Goal: Manage account settings

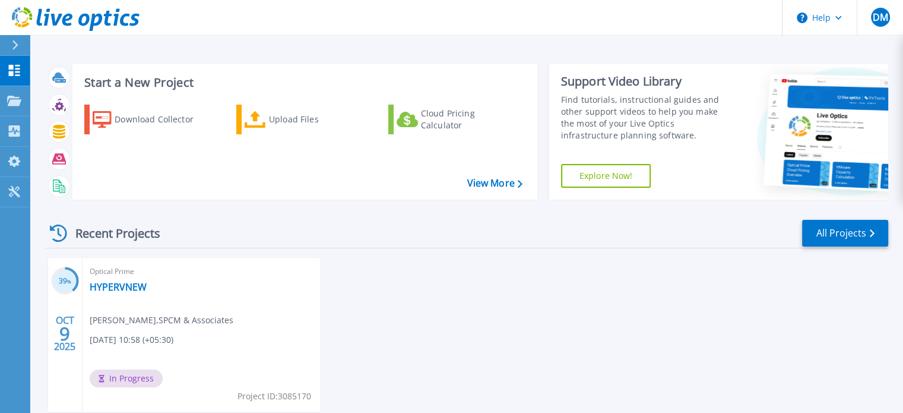
click at [17, 40] on icon at bounding box center [15, 45] width 7 height 10
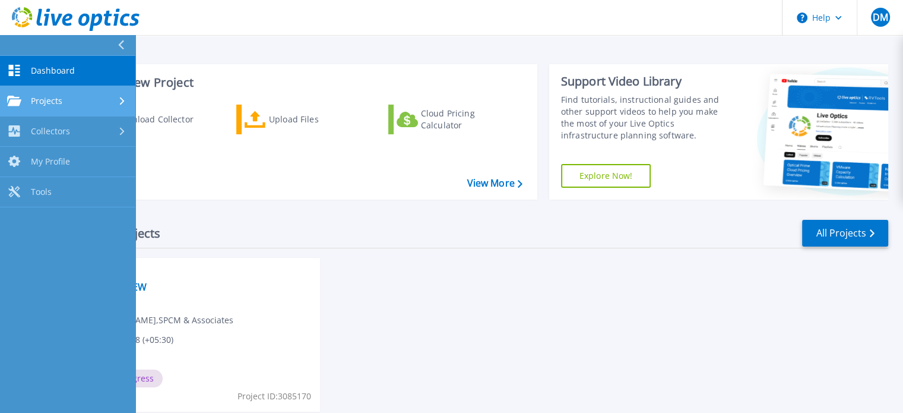
click at [53, 100] on span "Projects" at bounding box center [46, 101] width 31 height 11
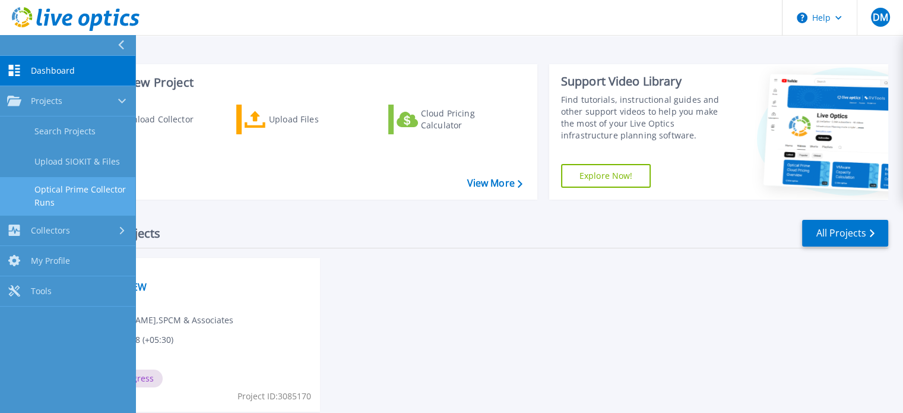
click at [72, 191] on link "Optical Prime Collector Runs" at bounding box center [67, 196] width 135 height 38
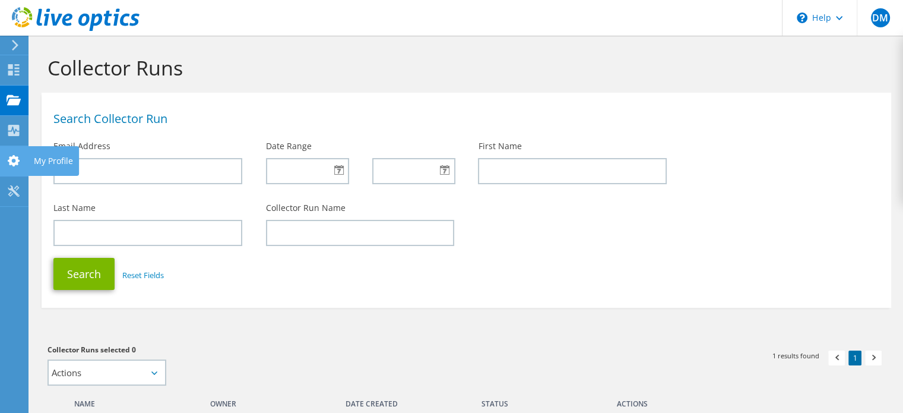
click at [7, 163] on icon at bounding box center [14, 160] width 14 height 11
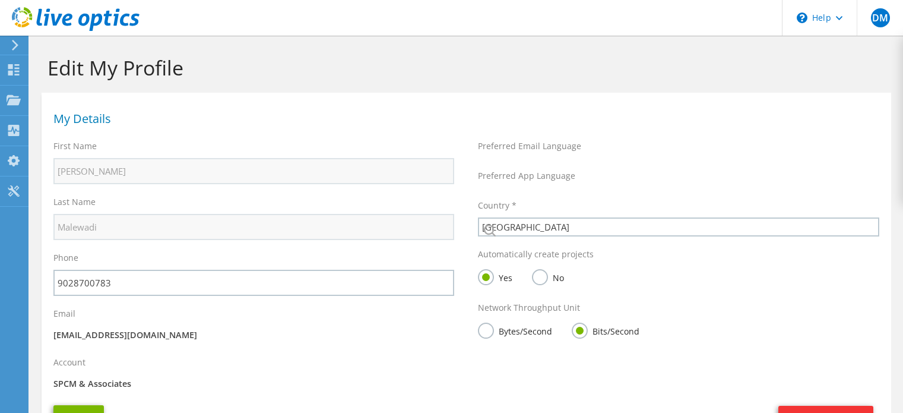
select select "101"
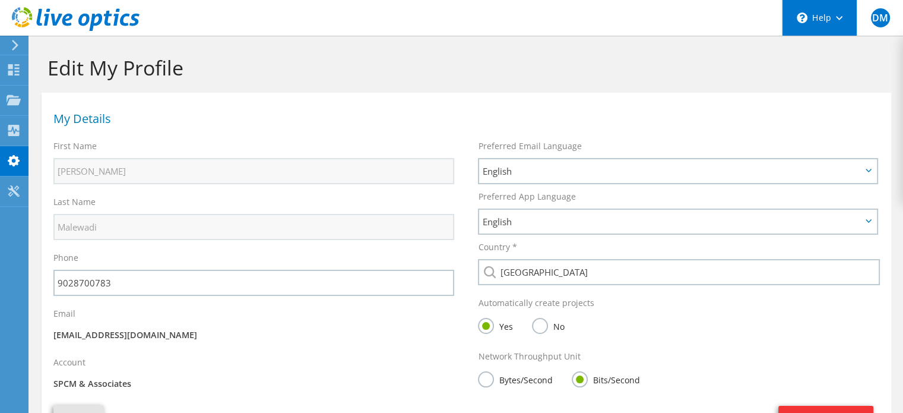
click at [842, 19] on div "\n Help" at bounding box center [819, 18] width 75 height 36
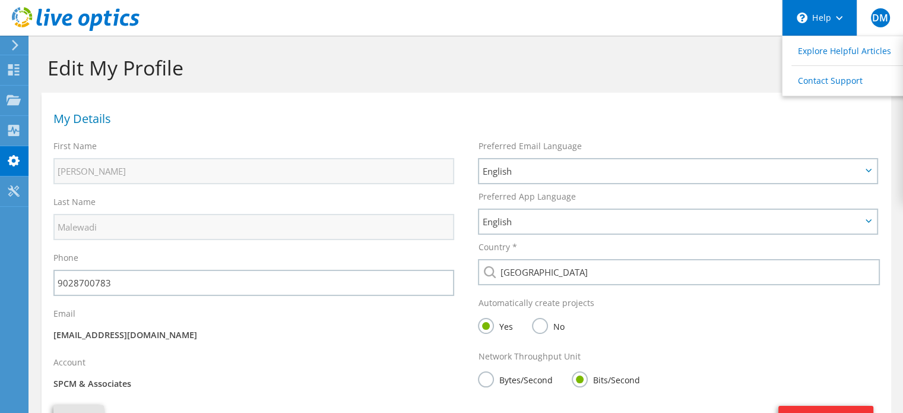
click at [842, 19] on div "\n Help" at bounding box center [819, 18] width 75 height 36
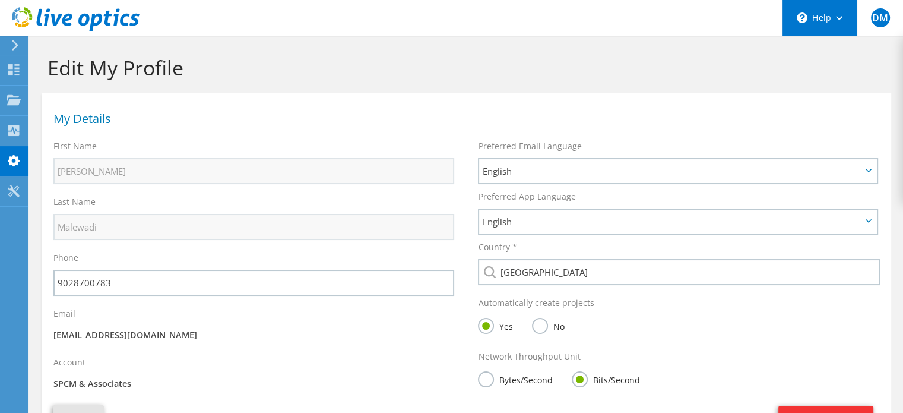
click at [836, 28] on div "\n Help" at bounding box center [819, 18] width 75 height 36
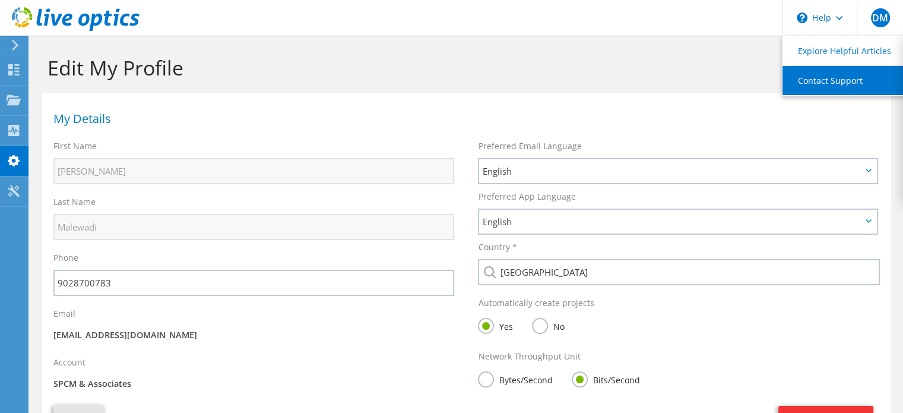
click at [824, 73] on link "Contact Support" at bounding box center [849, 80] width 132 height 29
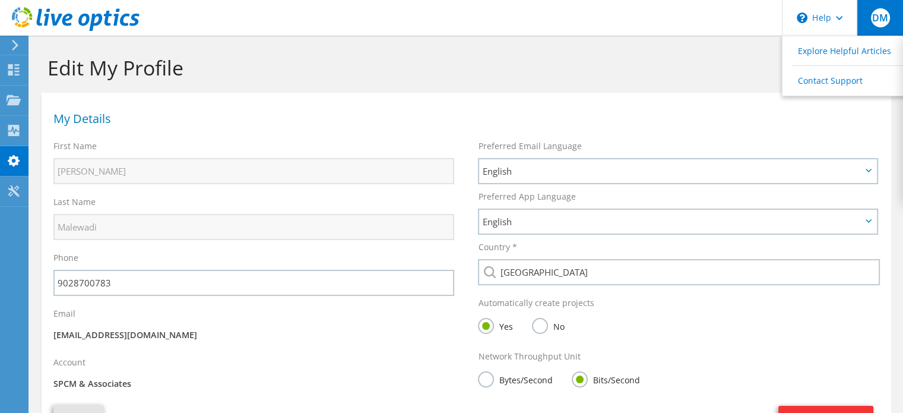
click at [862, 24] on div "DM" at bounding box center [880, 18] width 46 height 36
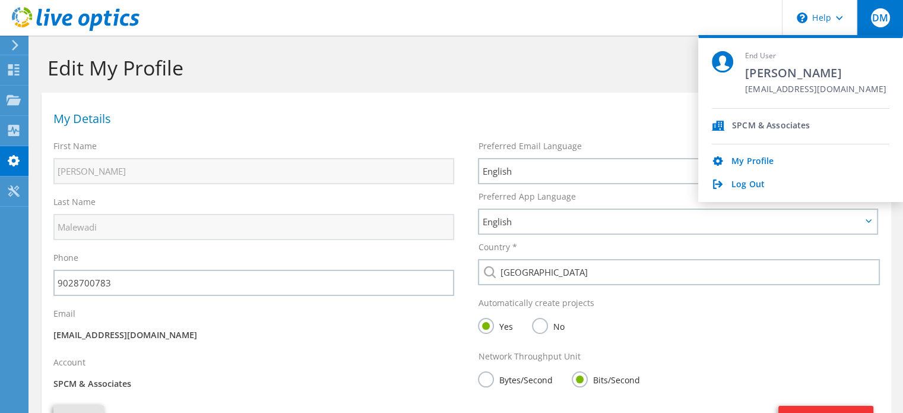
click at [788, 163] on div "My Profile" at bounding box center [801, 161] width 178 height 11
click at [758, 162] on link "My Profile" at bounding box center [753, 161] width 42 height 11
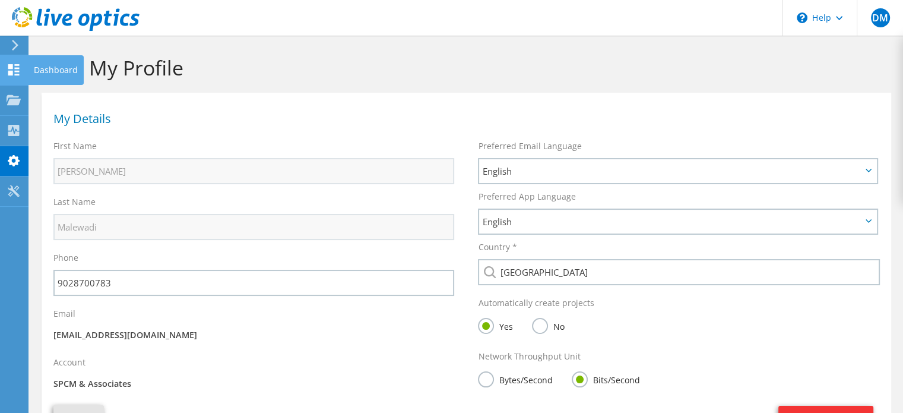
click at [14, 71] on use at bounding box center [13, 69] width 11 height 11
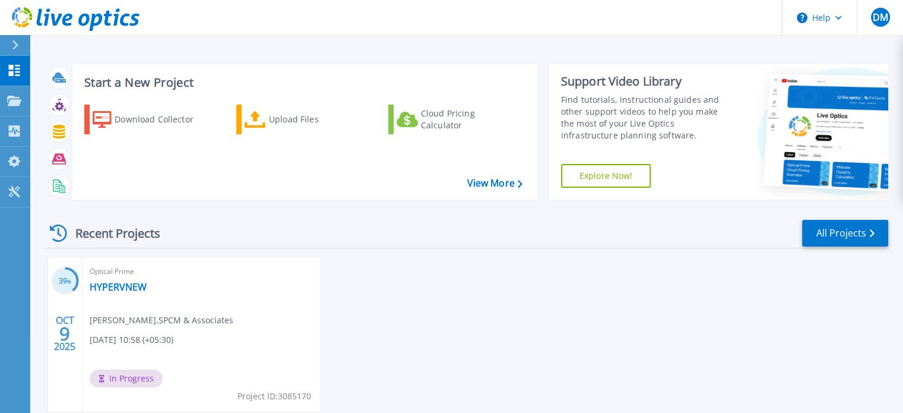
click at [606, 172] on link "Explore Now!" at bounding box center [606, 176] width 90 height 24
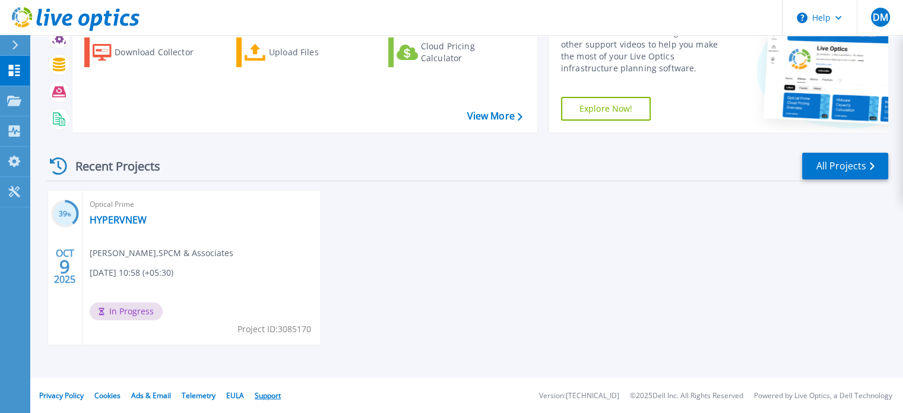
click at [270, 397] on link "Support" at bounding box center [268, 395] width 26 height 10
